Goal: Complete application form

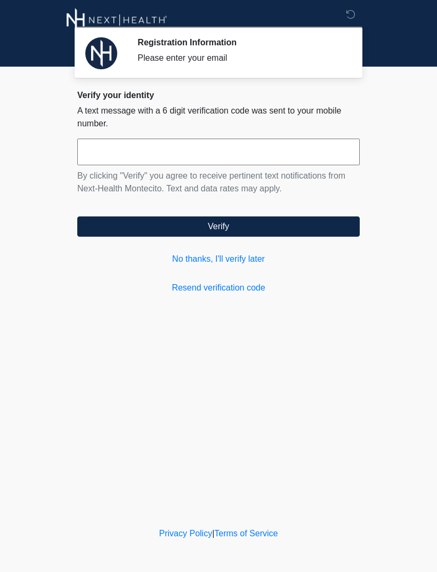
click at [115, 156] on input "text" at bounding box center [218, 152] width 283 height 27
type input "******"
click at [285, 230] on button "Verify" at bounding box center [218, 227] width 283 height 20
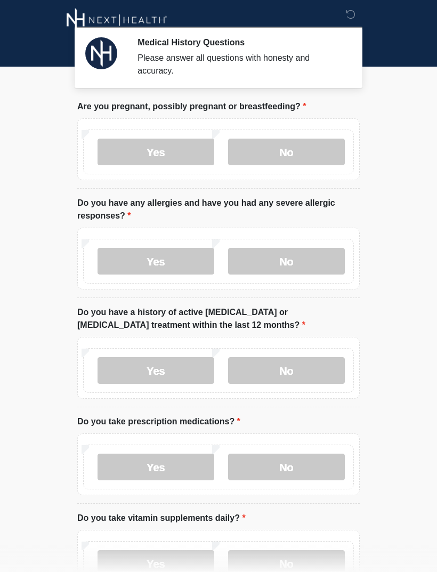
click at [293, 150] on label "No" at bounding box center [286, 152] width 117 height 27
click at [315, 259] on label "No" at bounding box center [286, 261] width 117 height 27
click at [305, 369] on label "No" at bounding box center [286, 370] width 117 height 27
click at [182, 466] on label "Yes" at bounding box center [156, 467] width 117 height 27
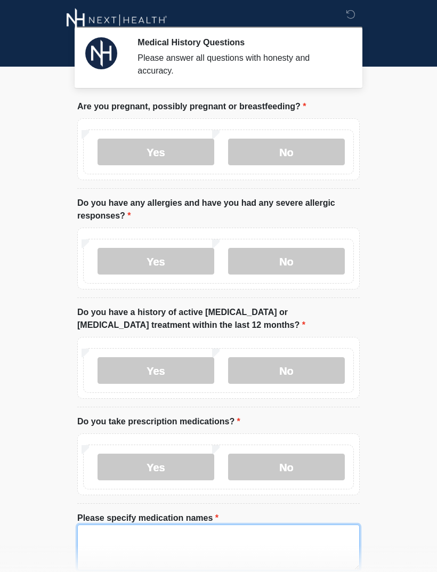
click at [125, 541] on textarea "Please specify medication names" at bounding box center [218, 548] width 283 height 46
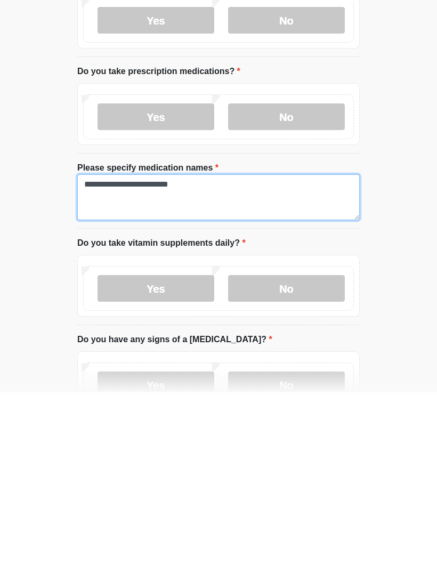
type textarea "**********"
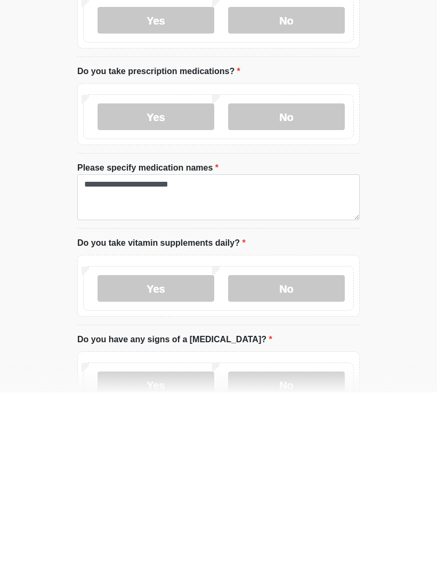
click at [168, 455] on label "Yes" at bounding box center [156, 468] width 117 height 27
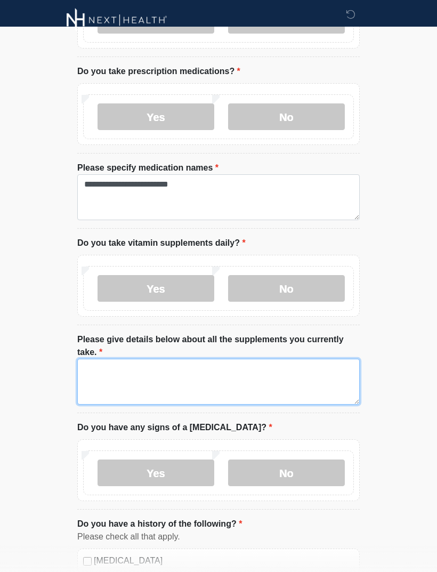
click at [101, 367] on textarea "Please give details below about all the supplements you currently take." at bounding box center [218, 382] width 283 height 46
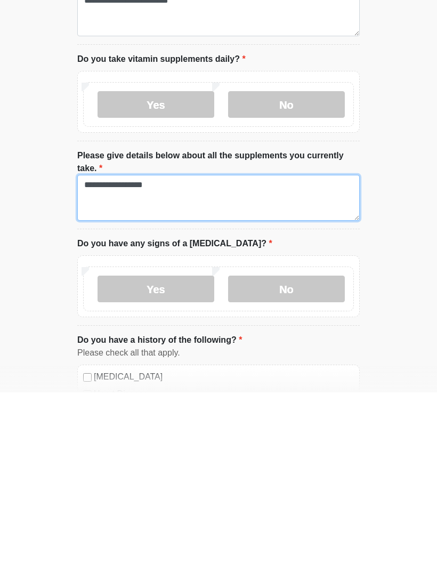
click at [120, 355] on textarea "**********" at bounding box center [218, 378] width 283 height 46
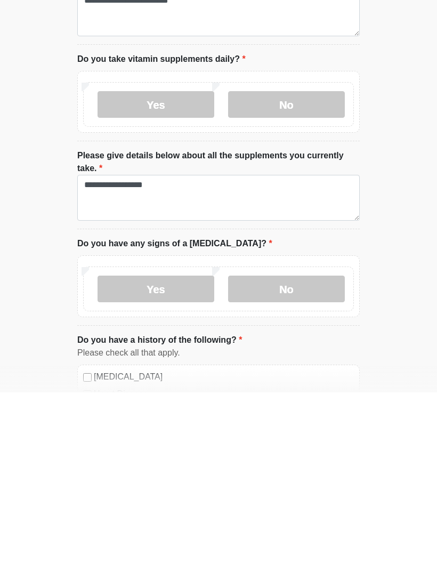
click at [303, 456] on label "No" at bounding box center [286, 469] width 117 height 27
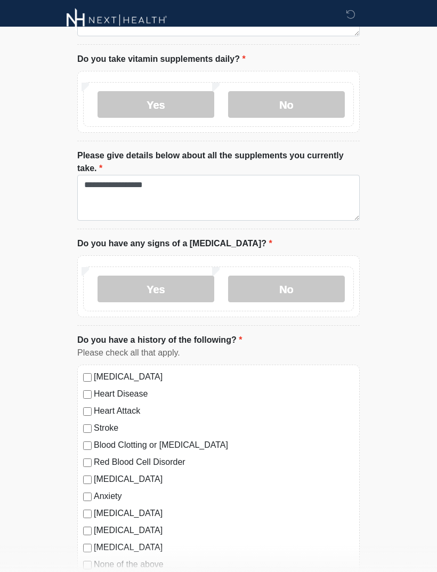
click at [301, 286] on label "No" at bounding box center [286, 289] width 117 height 27
click at [299, 292] on label "No" at bounding box center [286, 289] width 117 height 27
click at [176, 107] on label "Yes" at bounding box center [156, 104] width 117 height 27
click at [167, 107] on label "Yes" at bounding box center [156, 104] width 117 height 27
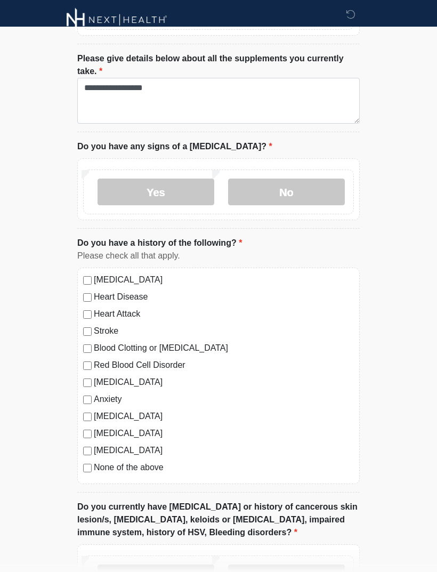
scroll to position [633, 0]
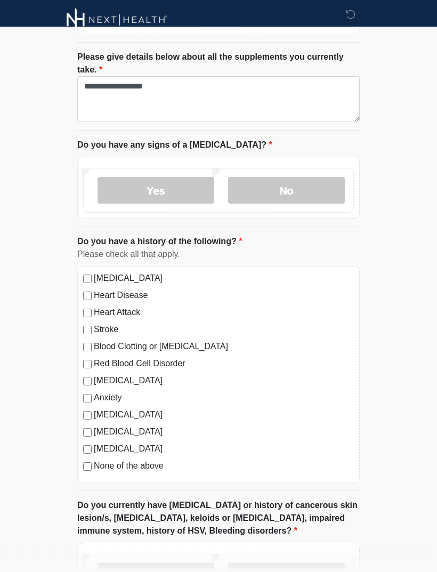
click at [300, 193] on label "No" at bounding box center [286, 191] width 117 height 27
click at [299, 197] on label "No" at bounding box center [286, 191] width 117 height 27
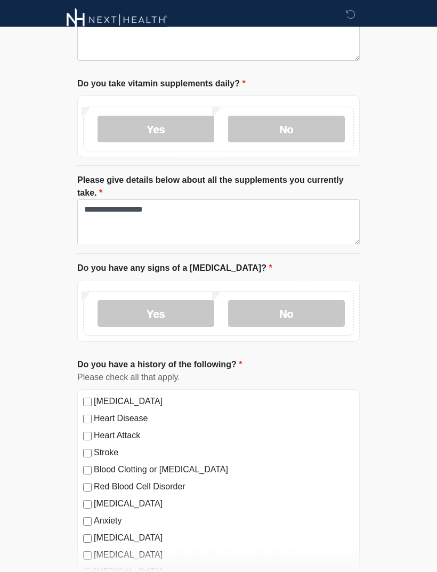
scroll to position [511, 0]
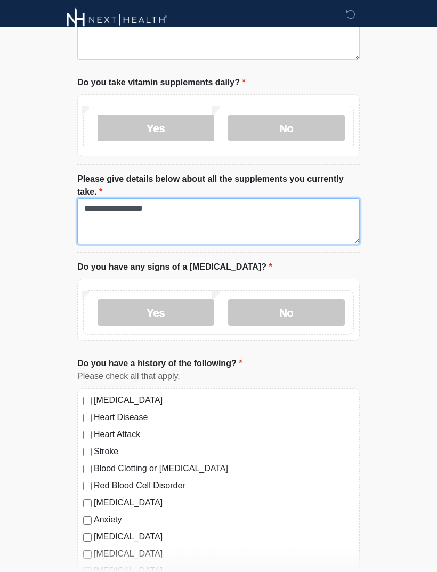
click at [162, 210] on textarea "**********" at bounding box center [218, 222] width 283 height 46
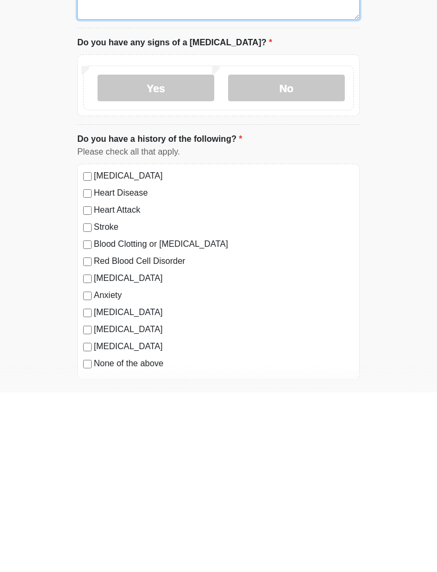
scroll to position [611, 0]
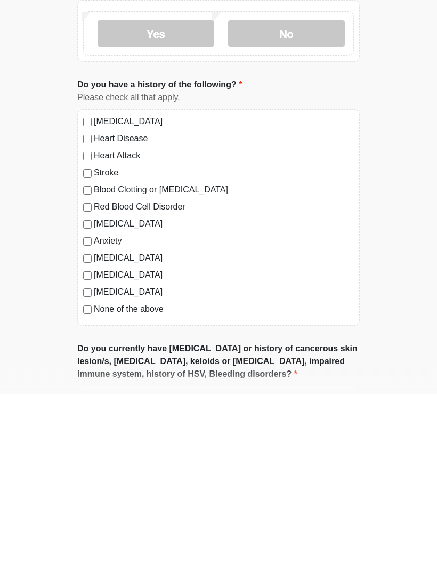
type textarea "**********"
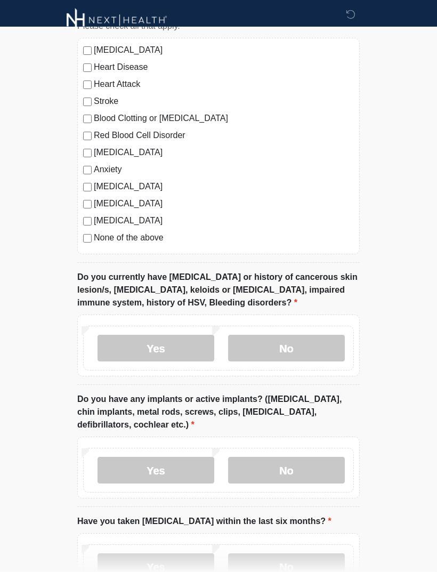
scroll to position [862, 0]
click at [307, 348] on label "No" at bounding box center [286, 348] width 117 height 27
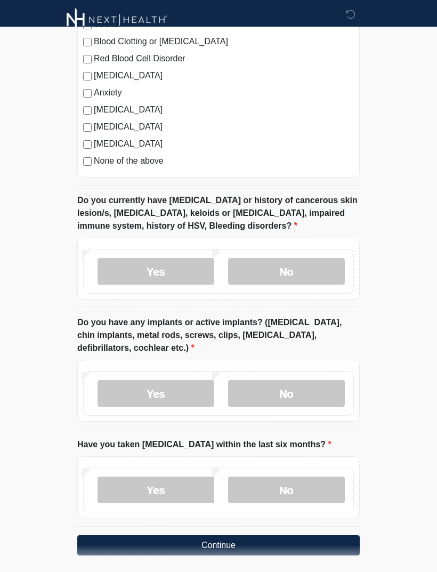
scroll to position [938, 0]
click at [174, 394] on label "Yes" at bounding box center [156, 393] width 117 height 27
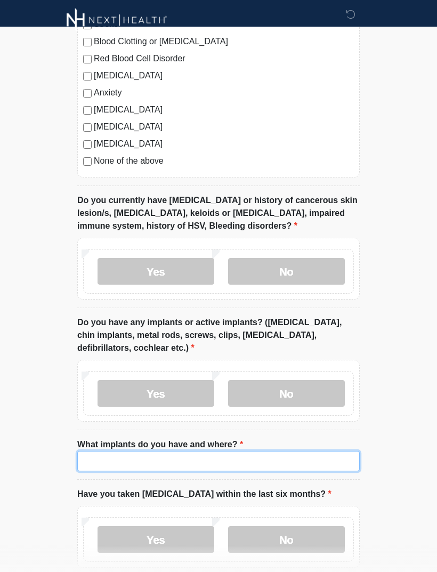
click at [112, 466] on input "What implants do you have and where?" at bounding box center [218, 461] width 283 height 20
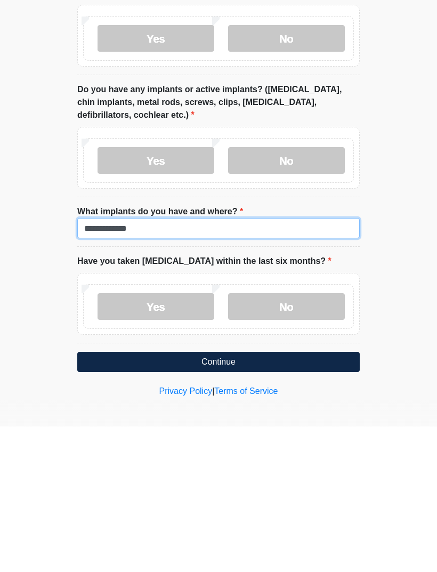
type input "**********"
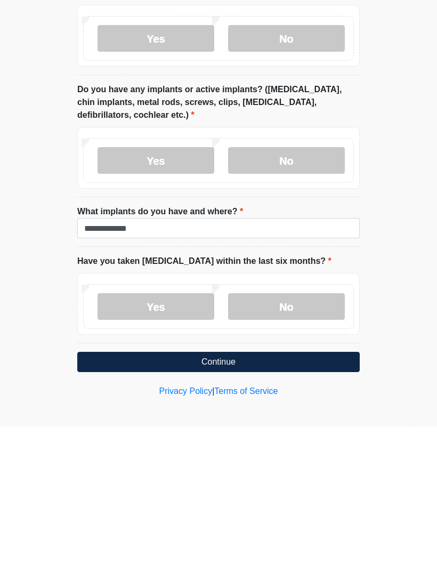
click at [287, 439] on label "No" at bounding box center [286, 452] width 117 height 27
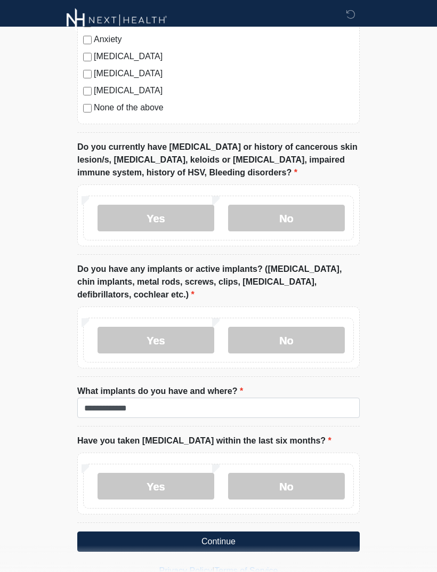
click at [251, 540] on button "Continue" at bounding box center [218, 542] width 283 height 20
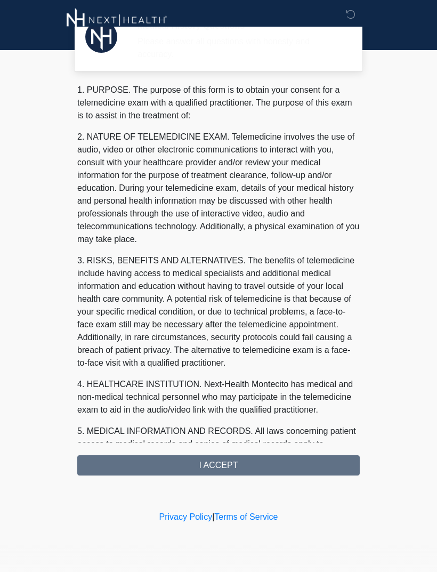
scroll to position [0, 0]
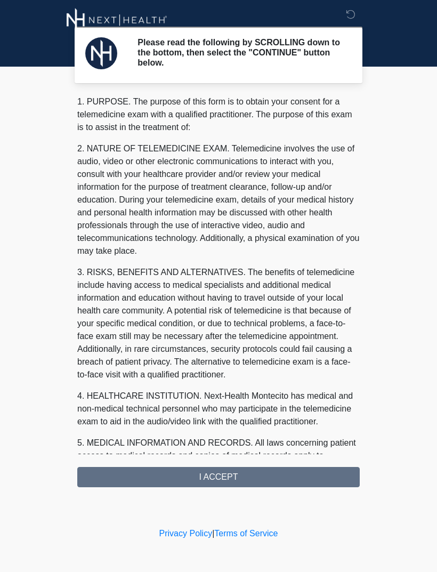
click at [257, 476] on div "1. PURPOSE. The purpose of this form is to obtain your consent for a telemedici…" at bounding box center [218, 291] width 283 height 392
click at [245, 477] on div "1. PURPOSE. The purpose of this form is to obtain your consent for a telemedici…" at bounding box center [218, 291] width 283 height 392
click at [212, 484] on div "1. PURPOSE. The purpose of this form is to obtain your consent for a telemedici…" at bounding box center [218, 291] width 283 height 392
click at [220, 483] on div "1. PURPOSE. The purpose of this form is to obtain your consent for a telemedici…" at bounding box center [218, 291] width 283 height 392
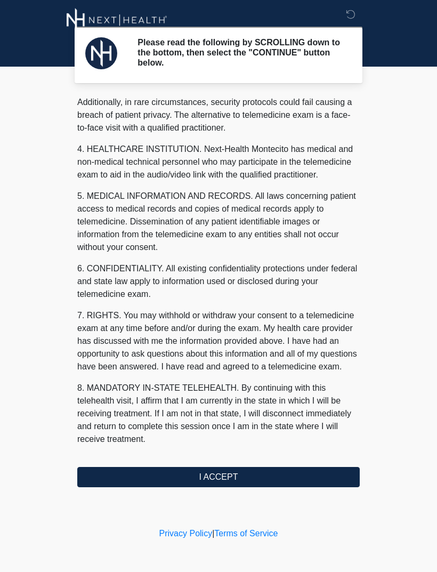
scroll to position [260, 0]
click at [218, 479] on button "I ACCEPT" at bounding box center [218, 477] width 283 height 20
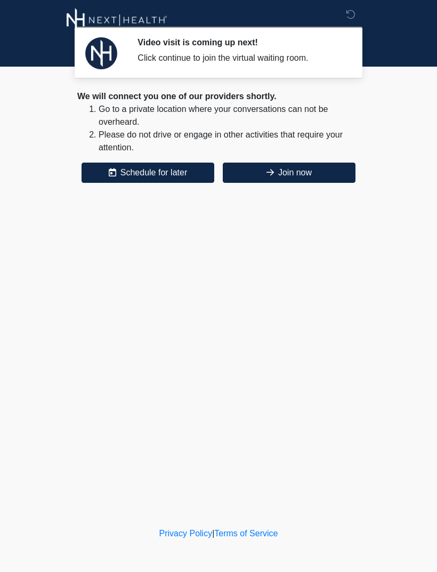
click at [431, 291] on body "Video visit is coming up next! Click continue to join the virtual waiting room.…" at bounding box center [218, 286] width 437 height 572
click at [416, 191] on body "Video visit is coming up next! Click continue to join the virtual waiting room.…" at bounding box center [218, 286] width 437 height 572
click at [309, 177] on button "Join now" at bounding box center [289, 173] width 133 height 20
